Goal: Information Seeking & Learning: Learn about a topic

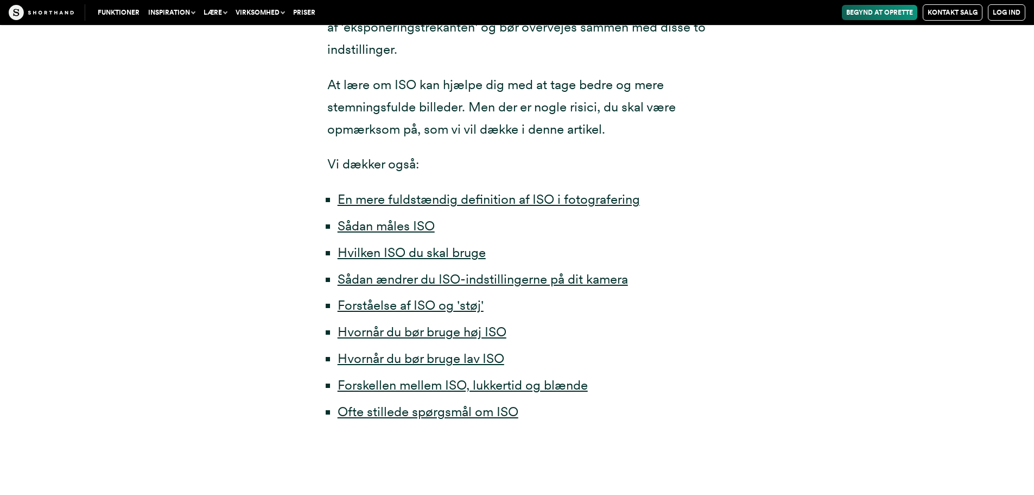
scroll to position [543, 0]
click at [468, 198] on font "En mere fuldstændig definition af ISO i fotografering" at bounding box center [489, 199] width 302 height 16
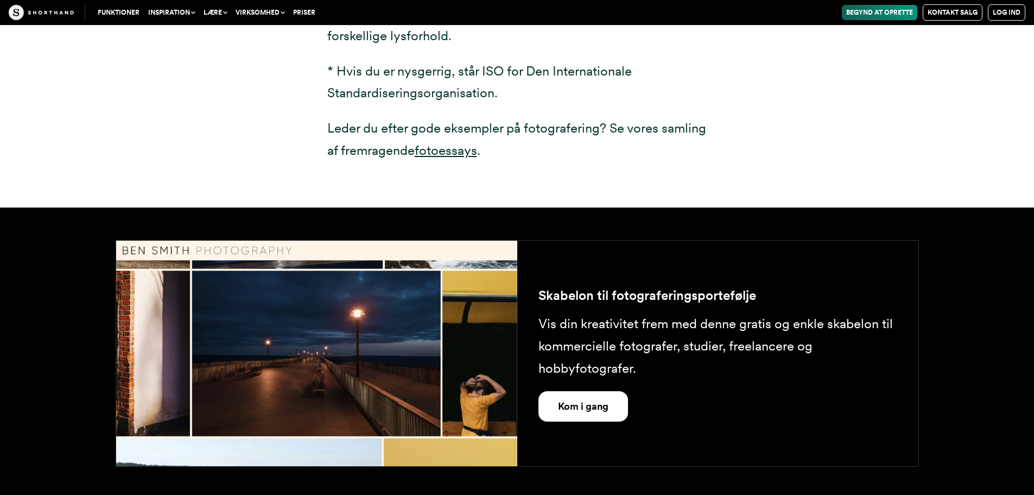
scroll to position [1880, 0]
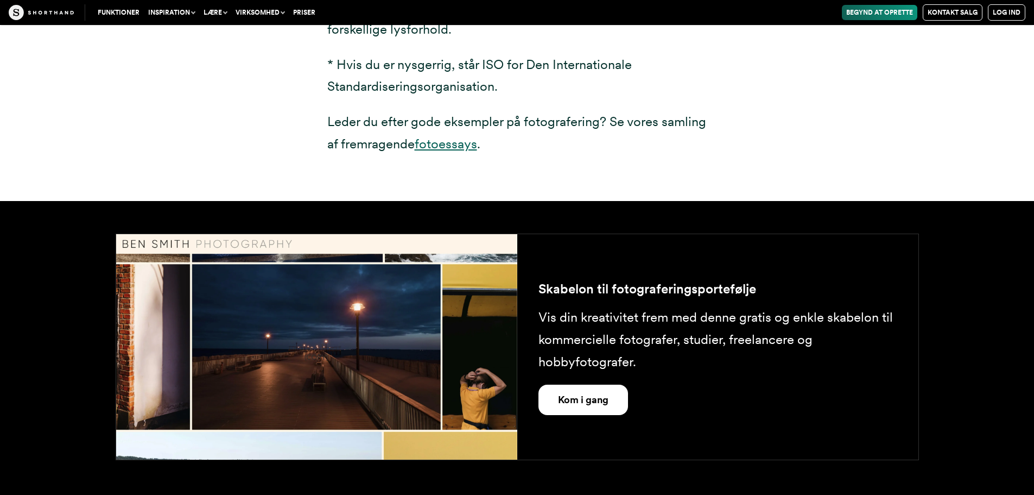
click at [444, 144] on font "fotoessays" at bounding box center [446, 144] width 62 height 16
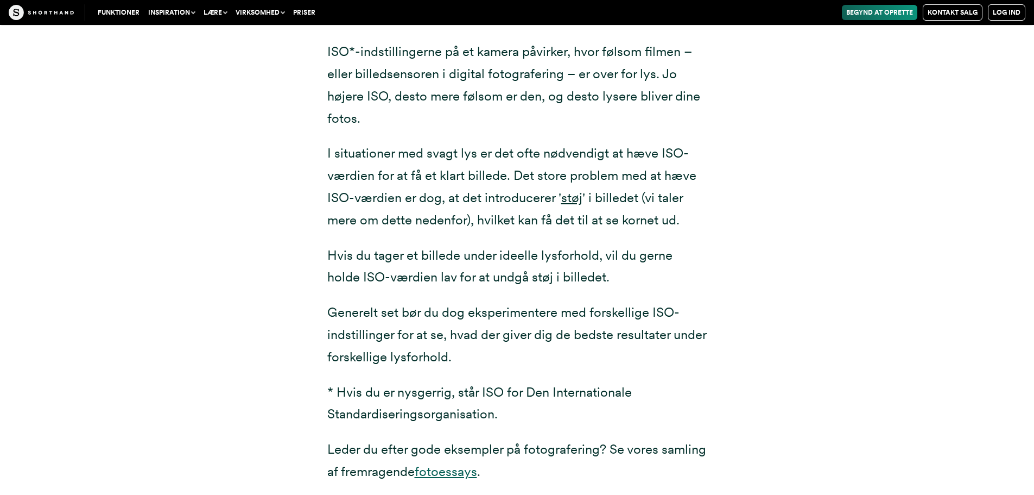
scroll to position [1391, 0]
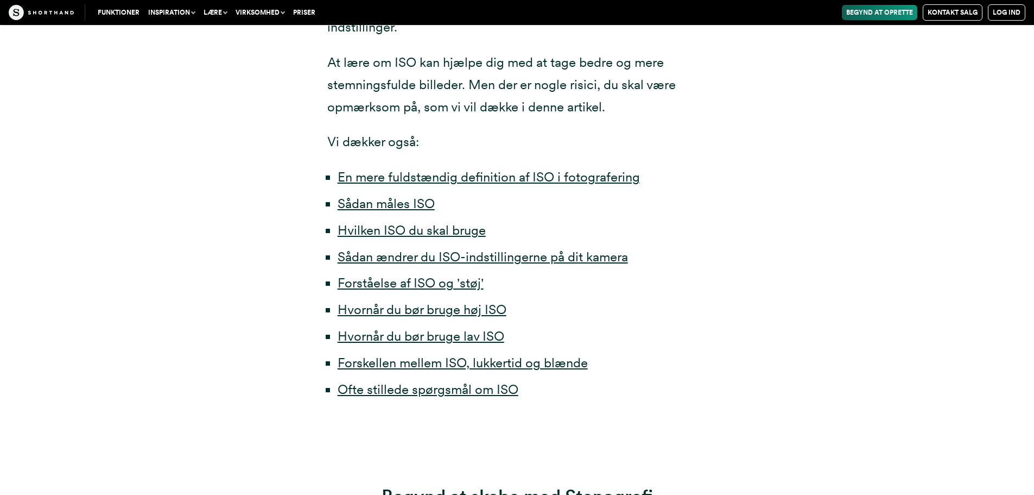
scroll to position [543, 0]
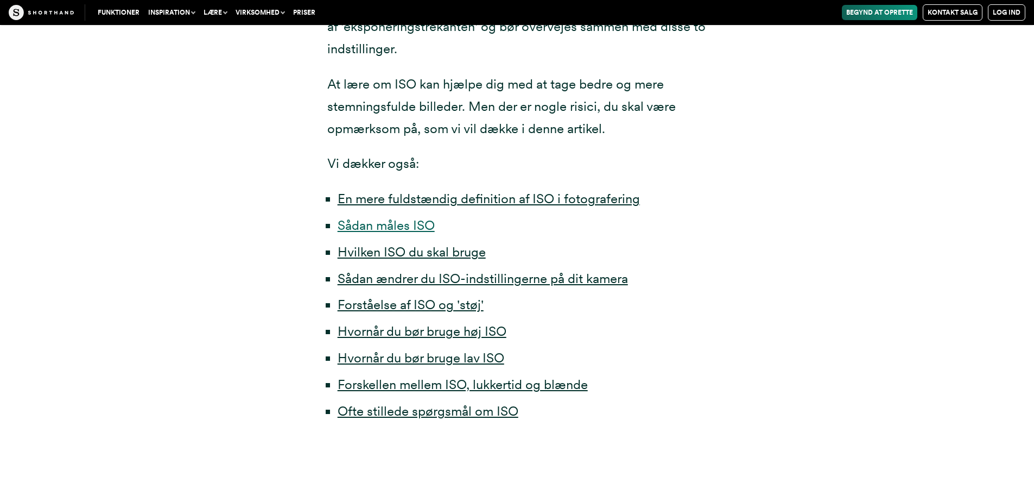
click at [373, 224] on font "Sådan måles ISO" at bounding box center [386, 225] width 97 height 16
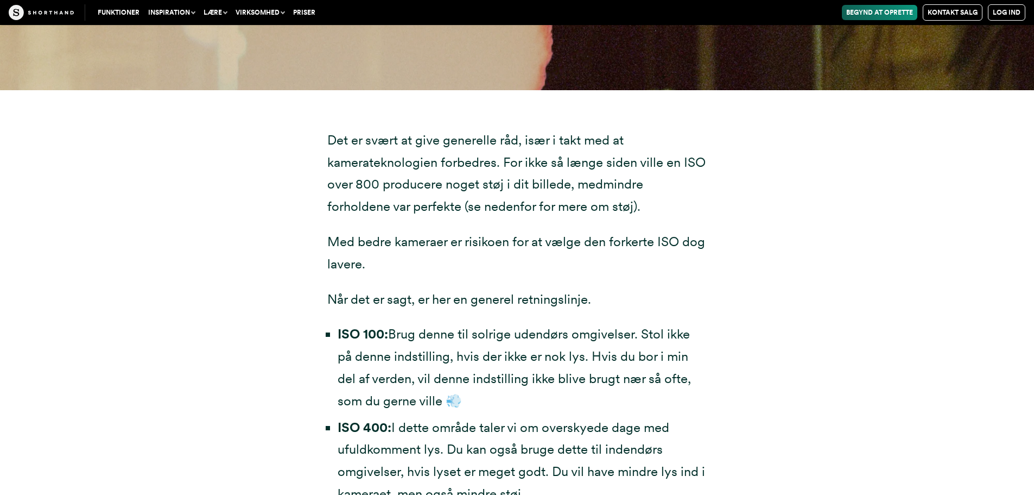
scroll to position [3068, 0]
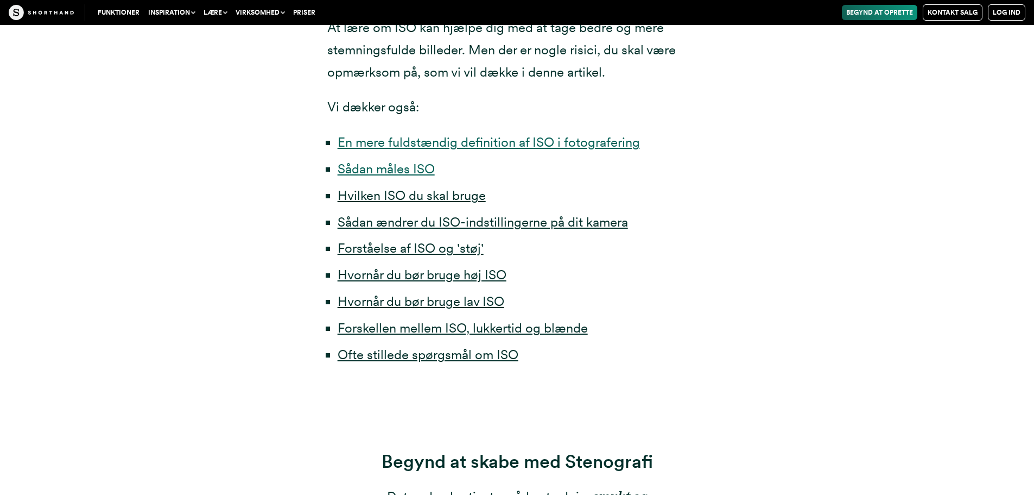
scroll to position [543, 0]
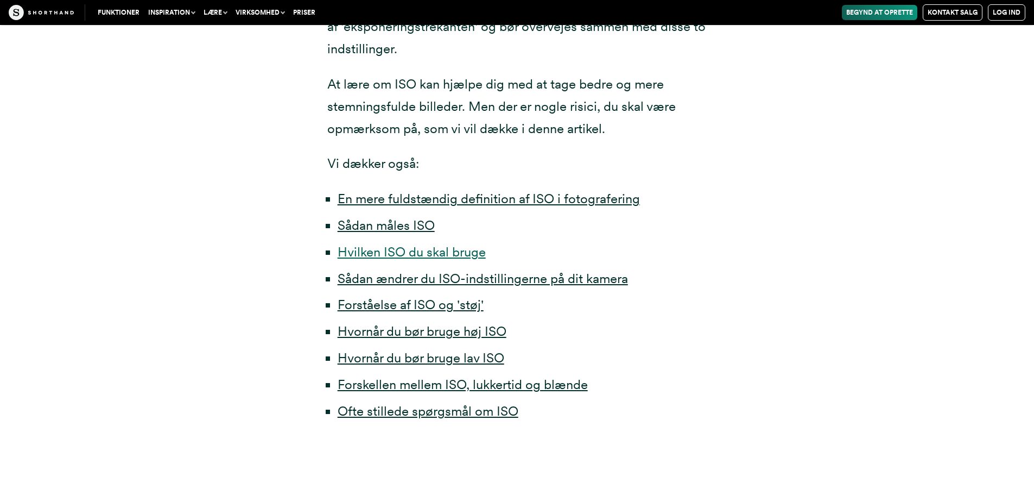
click at [392, 250] on font "Hvilken ISO du skal bruge" at bounding box center [412, 252] width 148 height 16
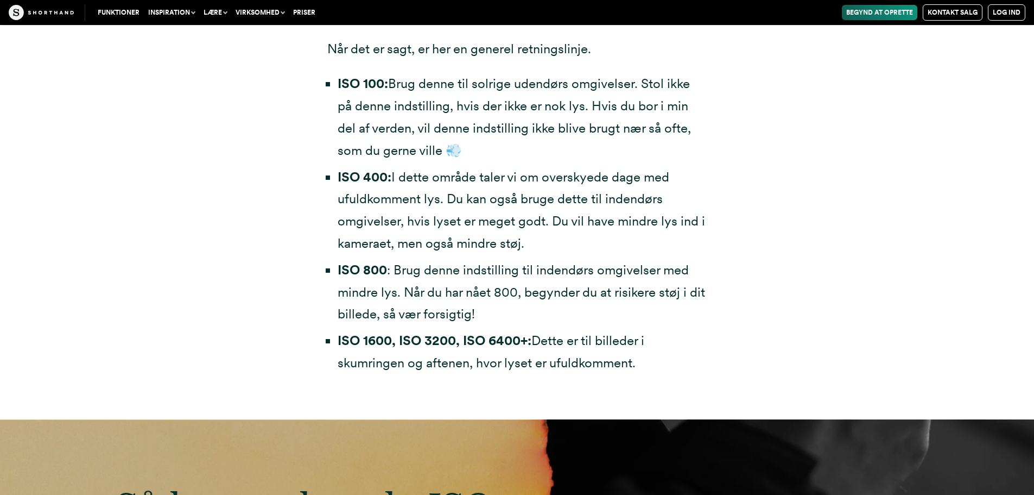
scroll to position [3322, 0]
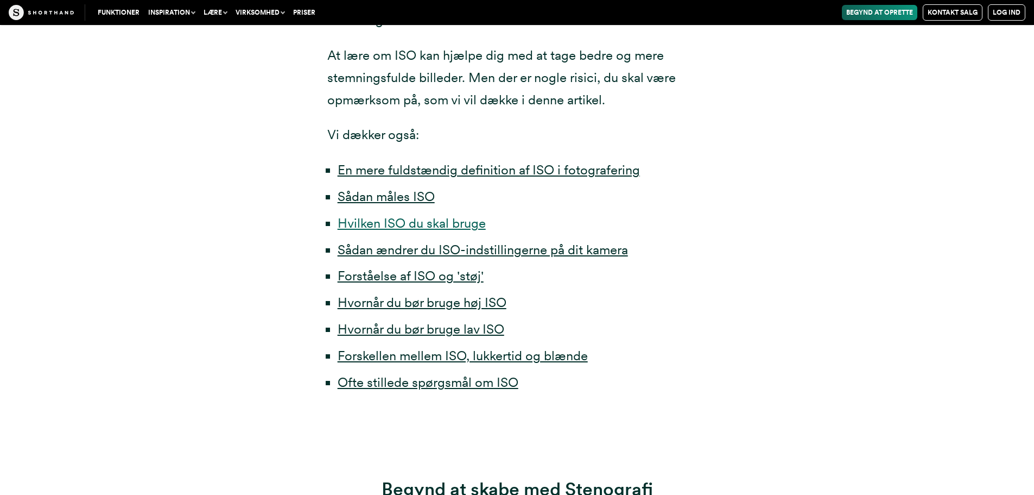
scroll to position [543, 0]
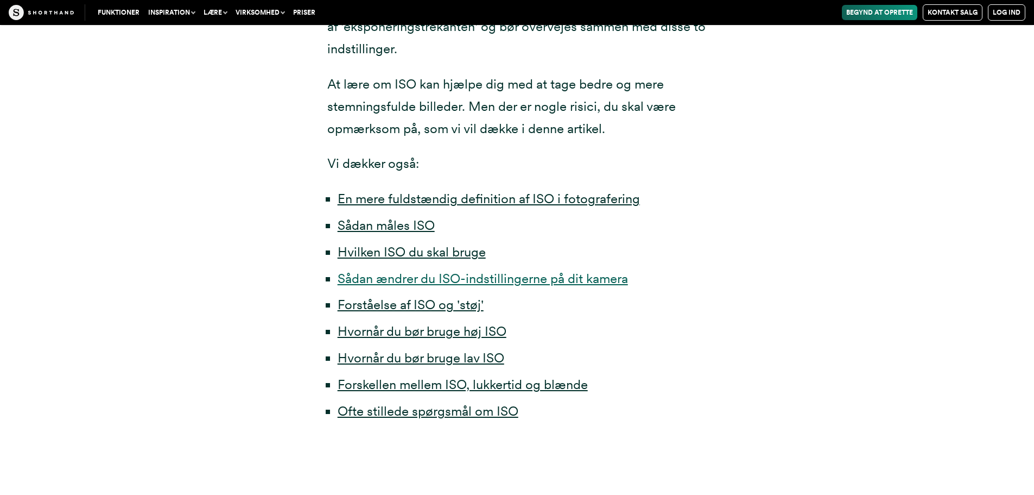
click at [417, 276] on font "Sådan ændrer du ISO-indstillingerne på dit kamera" at bounding box center [483, 278] width 290 height 16
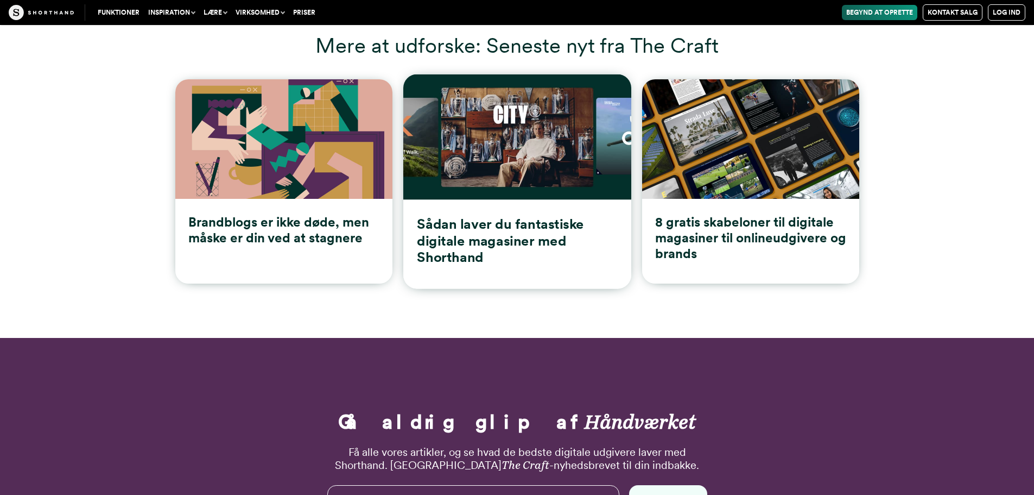
scroll to position [9687, 0]
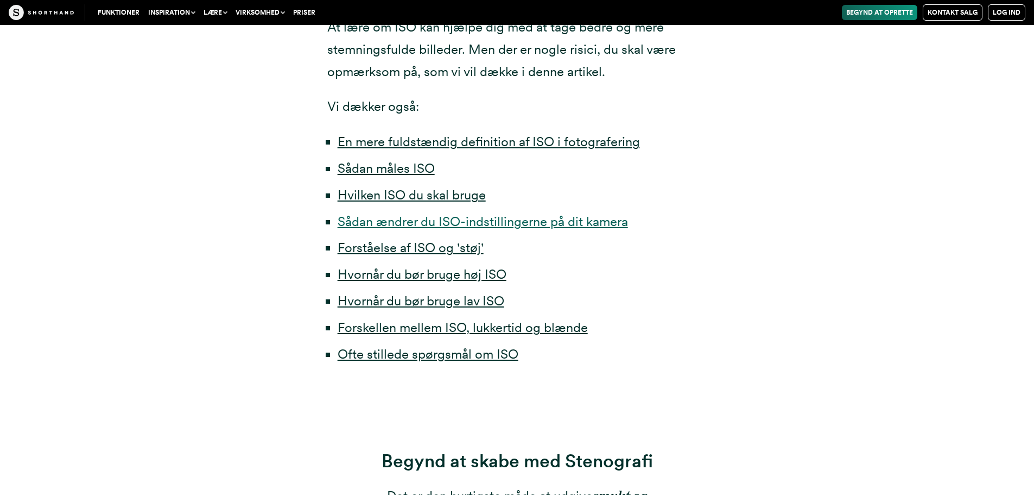
scroll to position [543, 0]
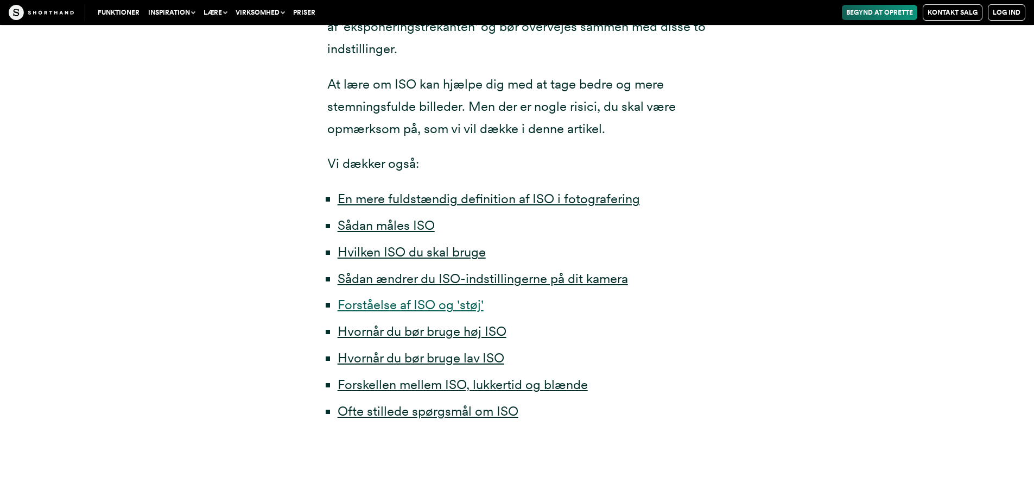
click at [385, 302] on font "Forståelse af ISO og 'støj'" at bounding box center [411, 304] width 146 height 16
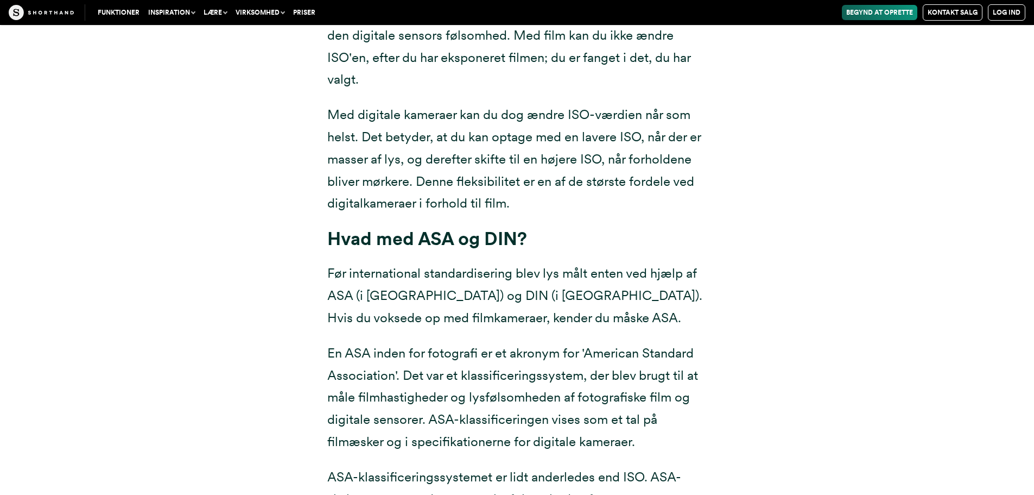
scroll to position [8519, 0]
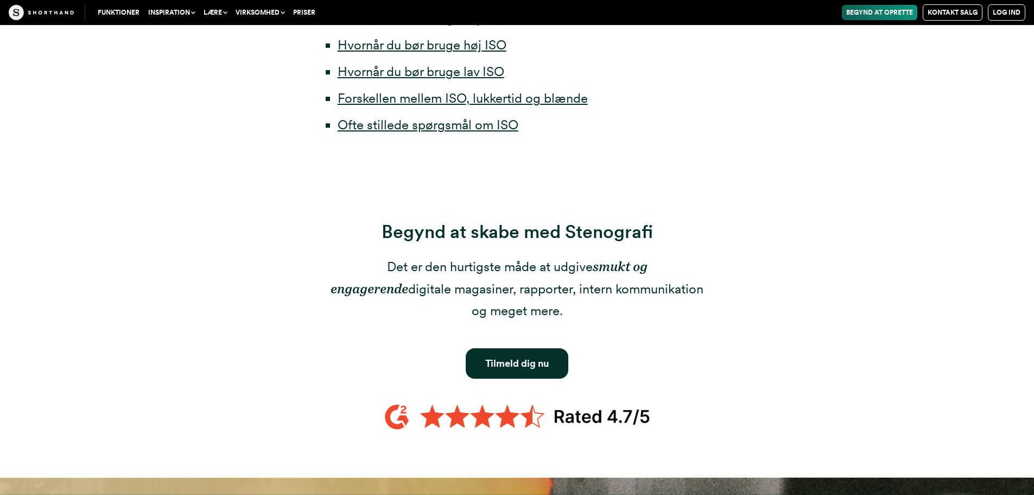
scroll to position [543, 0]
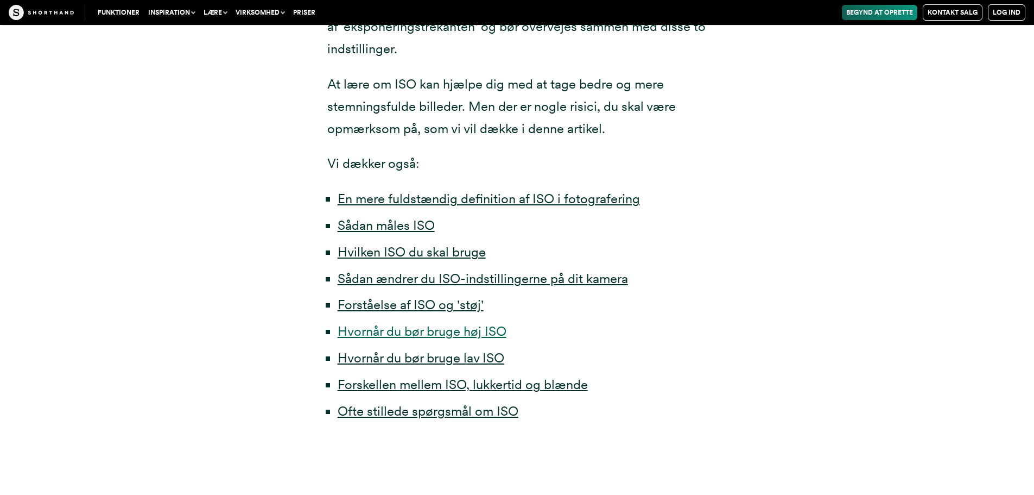
click at [407, 331] on font "Hvornår du bør bruge høj ISO" at bounding box center [422, 331] width 169 height 16
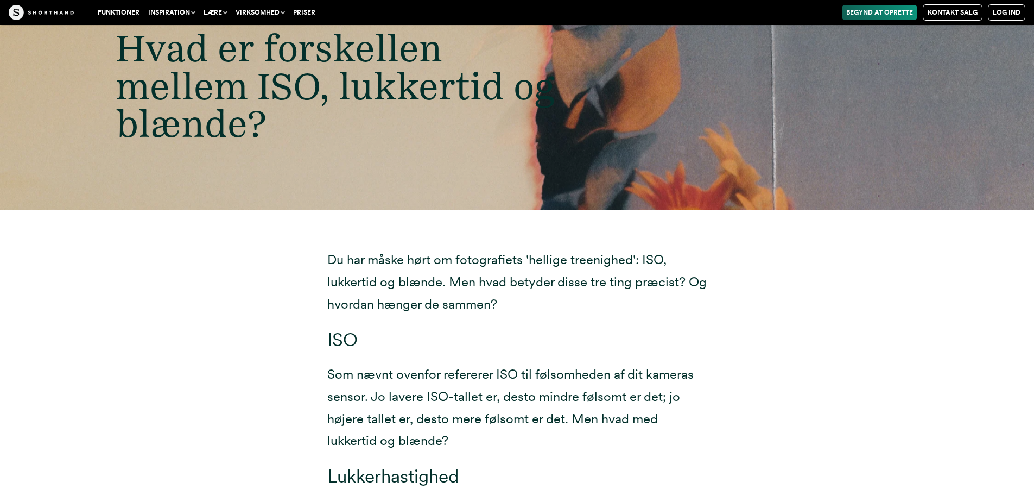
scroll to position [7287, 0]
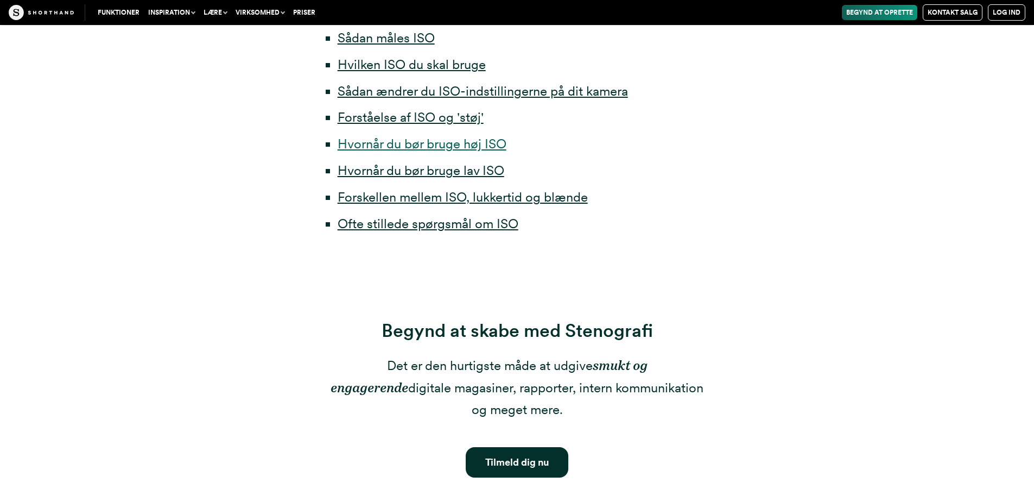
scroll to position [543, 0]
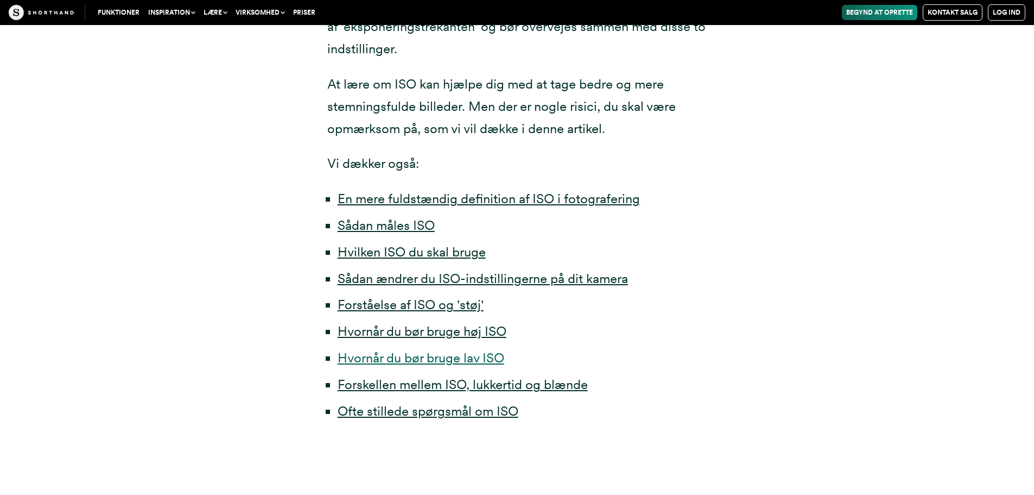
click at [413, 356] on font "Hvornår du bør bruge lav ISO" at bounding box center [421, 358] width 167 height 16
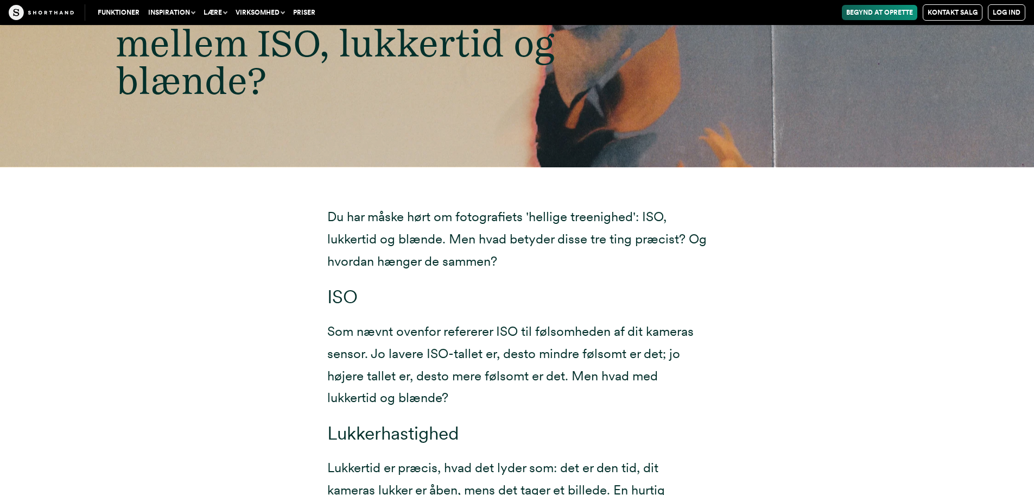
scroll to position [7233, 0]
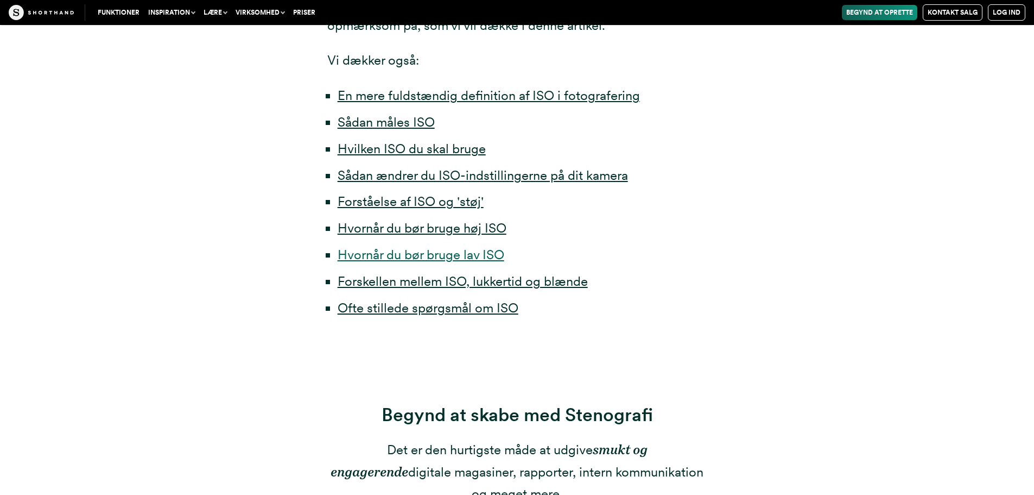
scroll to position [543, 0]
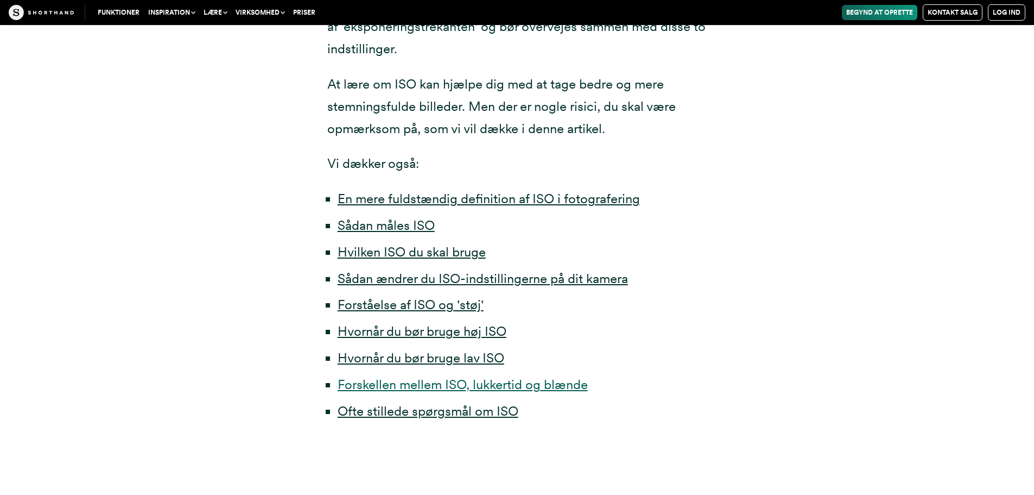
click at [425, 383] on font "Forskellen mellem ISO, lukkertid og blænde" at bounding box center [463, 384] width 250 height 16
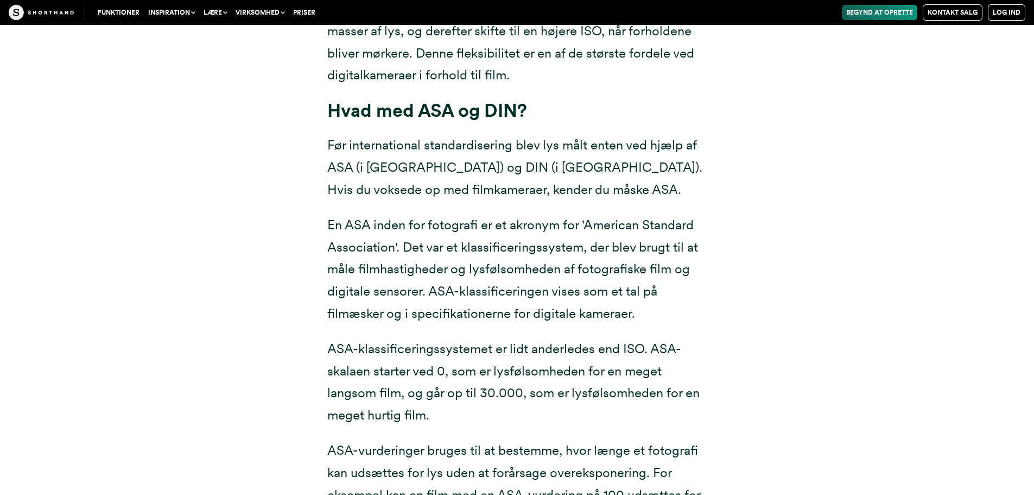
scroll to position [8659, 0]
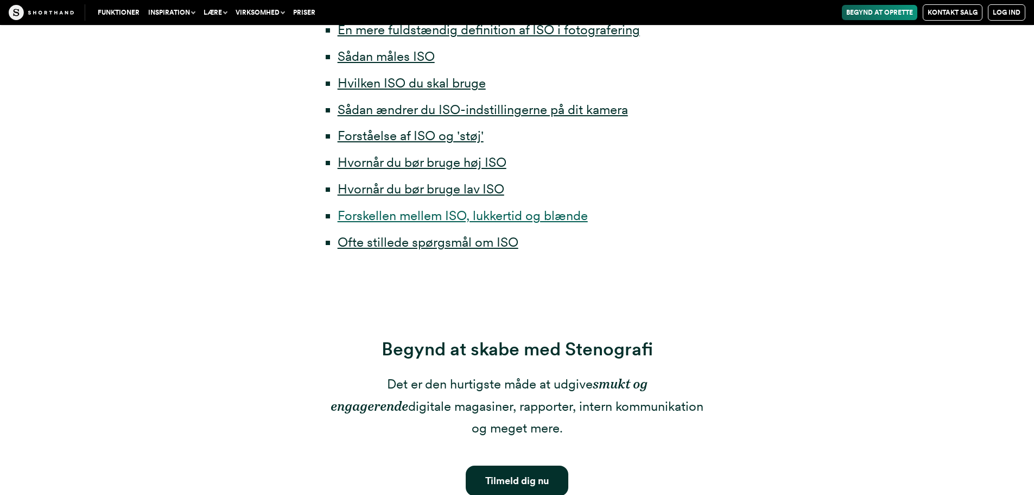
scroll to position [543, 0]
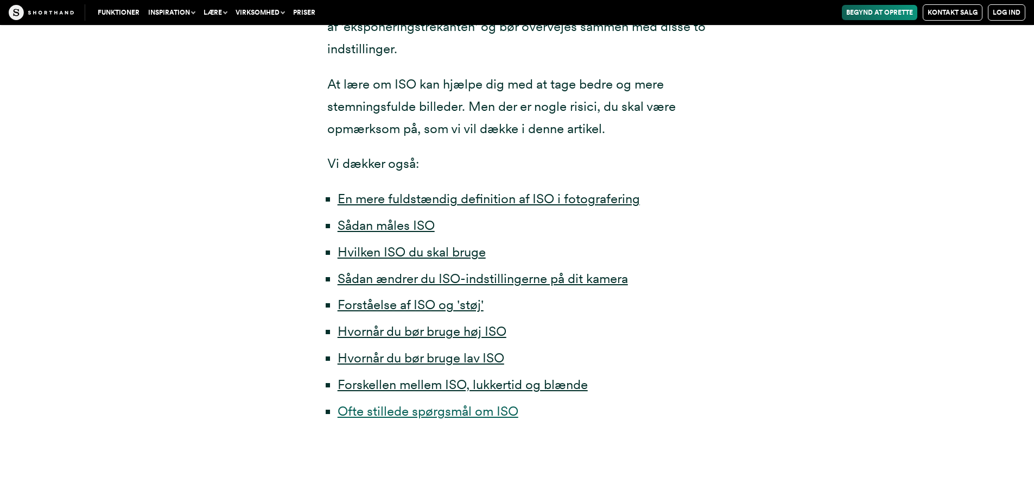
click at [397, 407] on font "Ofte stillede spørgsmål om ISO" at bounding box center [428, 411] width 181 height 16
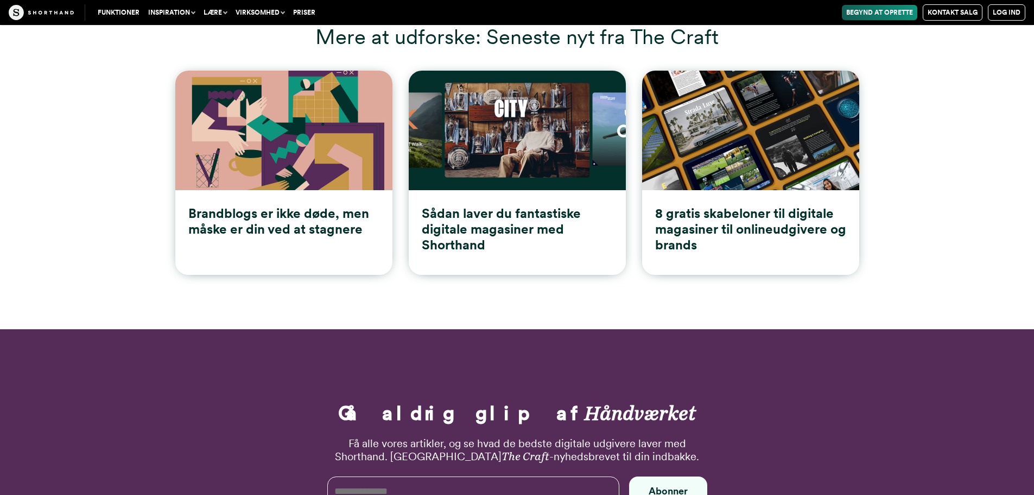
scroll to position [9813, 0]
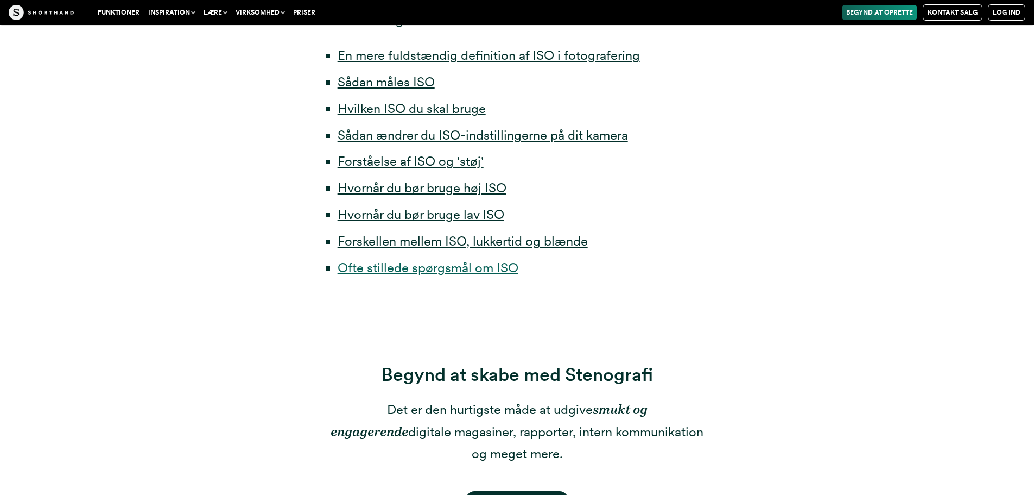
scroll to position [543, 0]
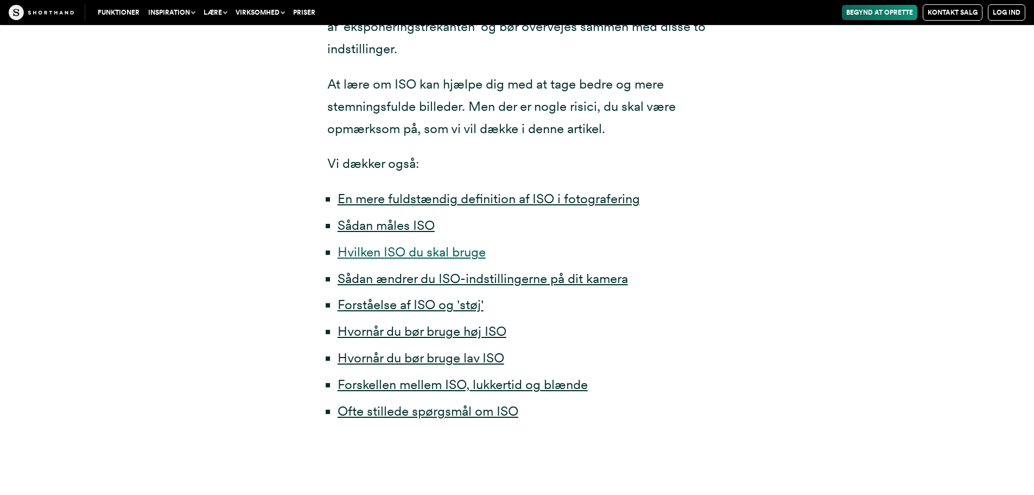
click at [416, 253] on font "Hvilken ISO du skal bruge" at bounding box center [412, 252] width 148 height 16
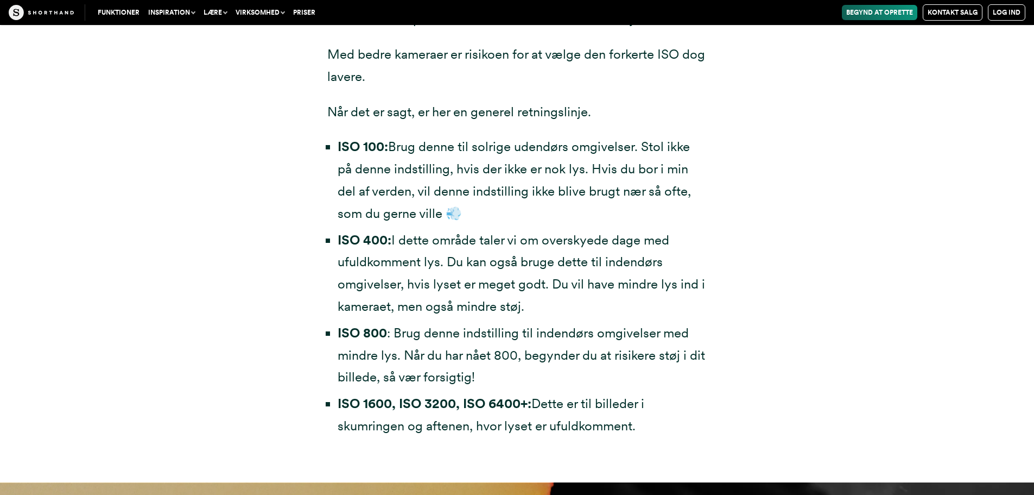
scroll to position [3322, 0]
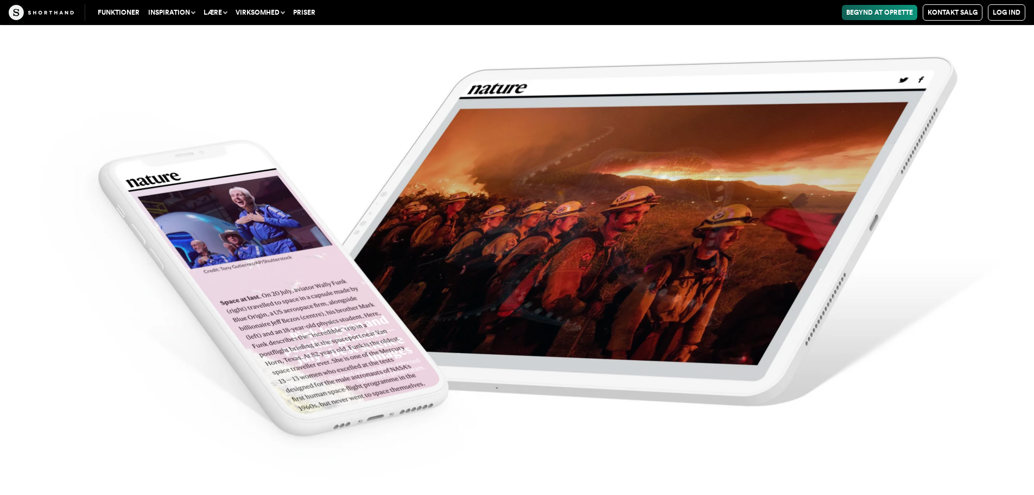
scroll to position [4724, 0]
